Goal: Book appointment/travel/reservation

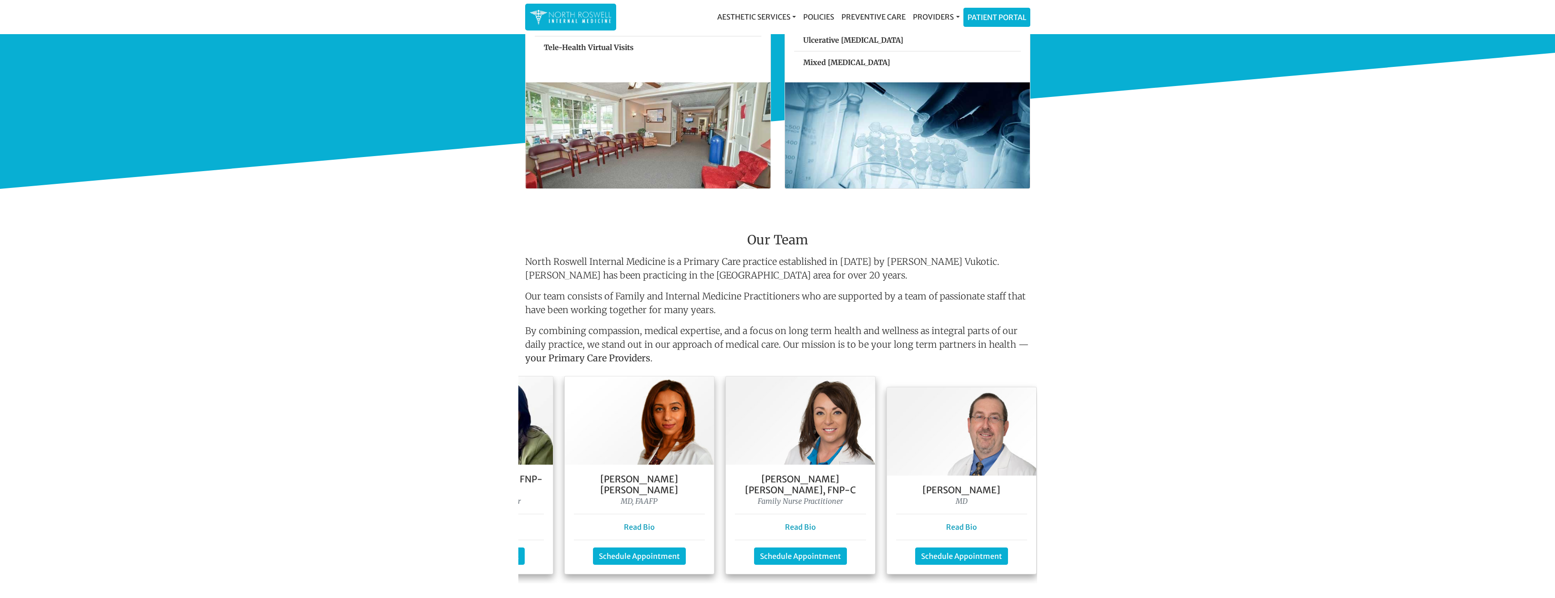
scroll to position [0, 300]
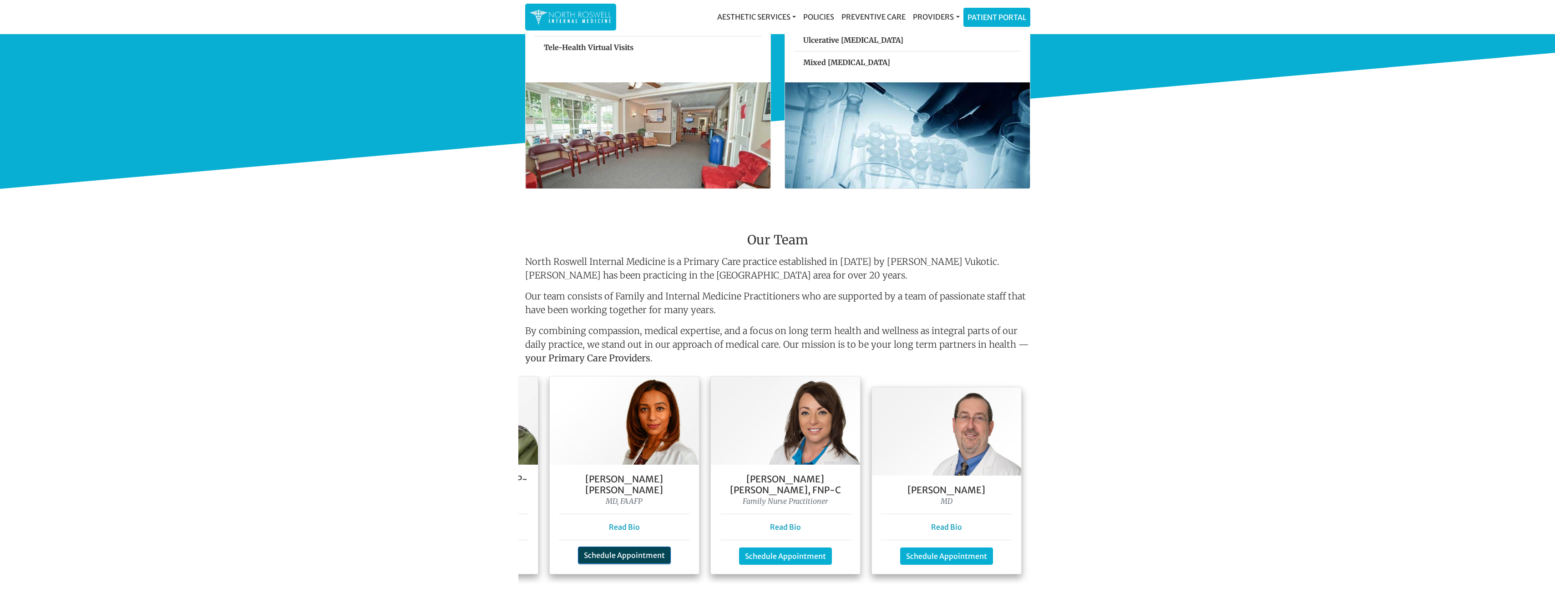
click at [609, 547] on link "Schedule Appointment" at bounding box center [624, 555] width 93 height 17
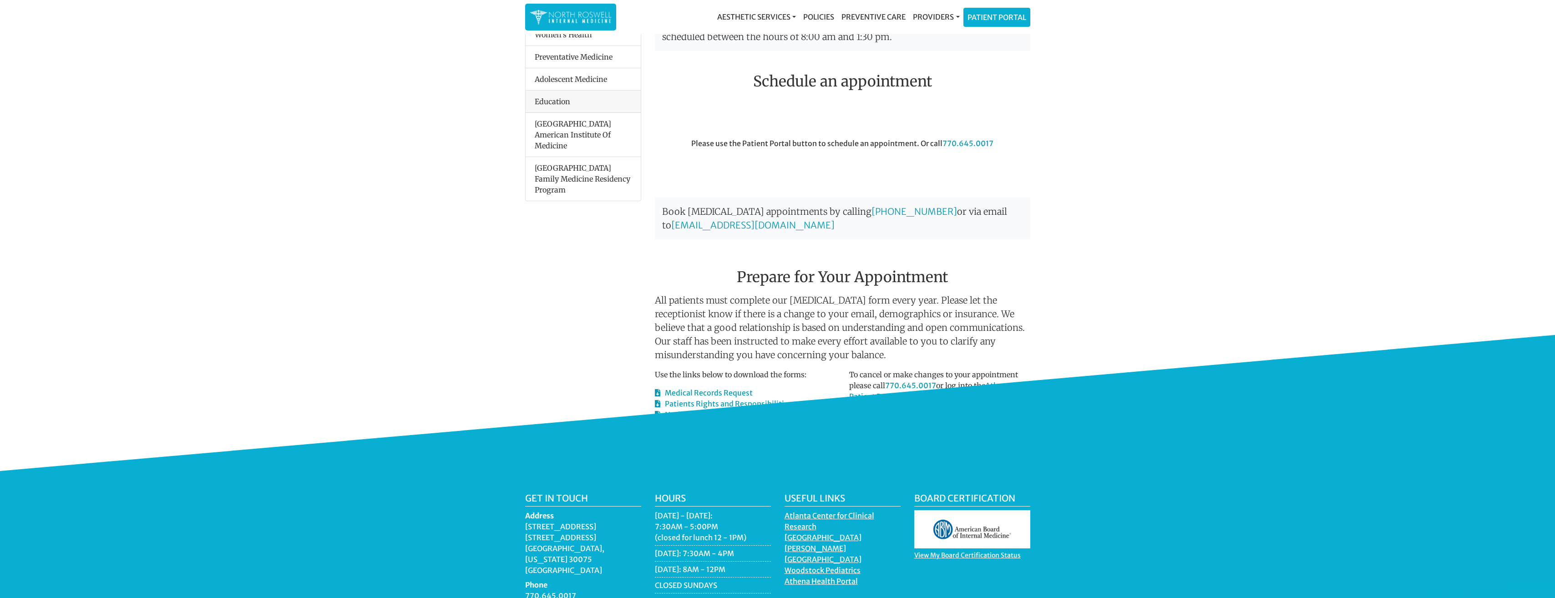
scroll to position [172, 0]
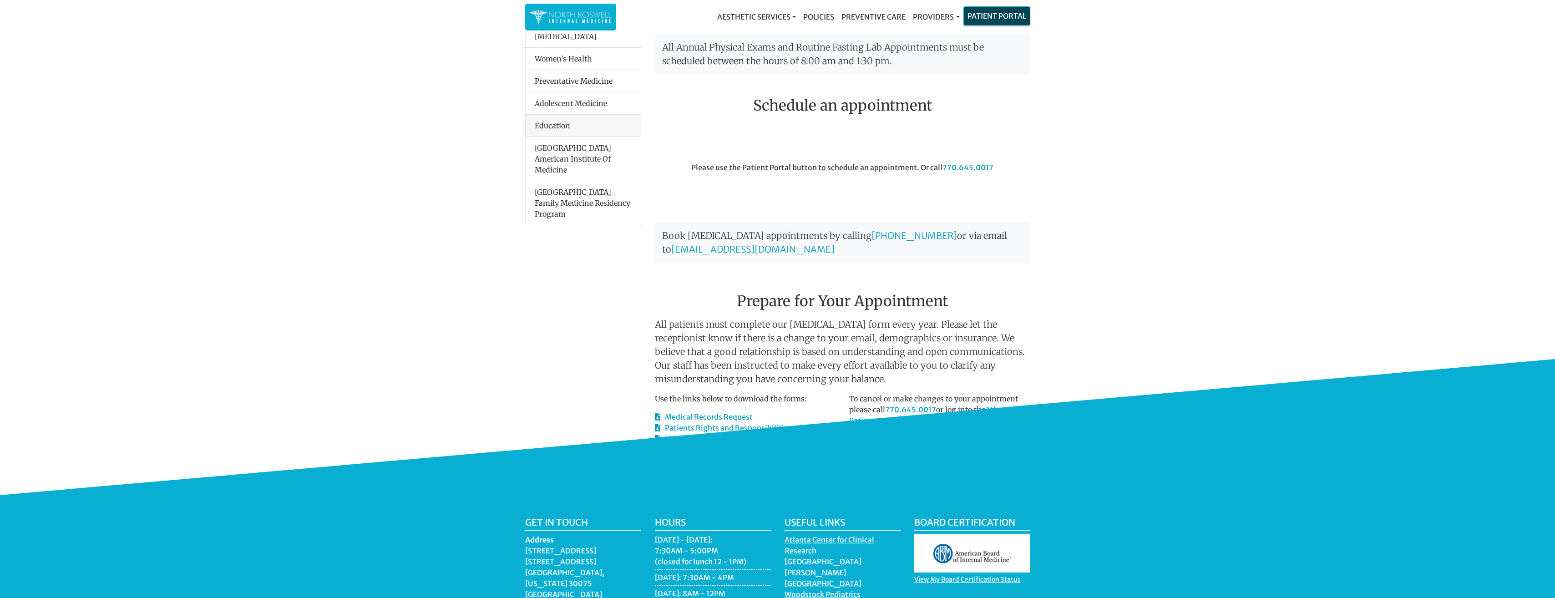
click at [993, 15] on link "Patient Portal" at bounding box center [997, 16] width 66 height 18
